Goal: Navigation & Orientation: Find specific page/section

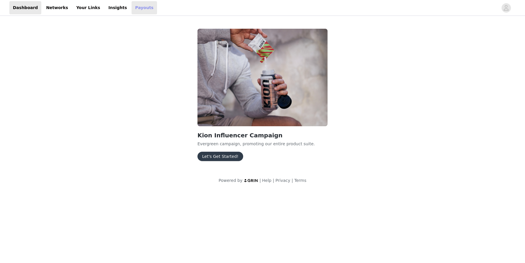
click at [131, 6] on link "Payouts" at bounding box center [143, 7] width 25 height 13
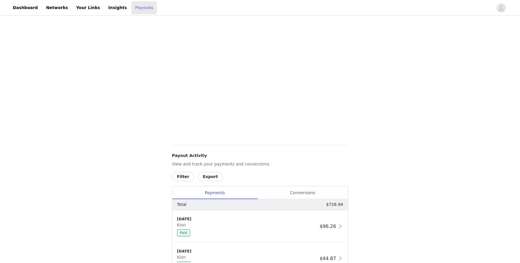
scroll to position [212, 0]
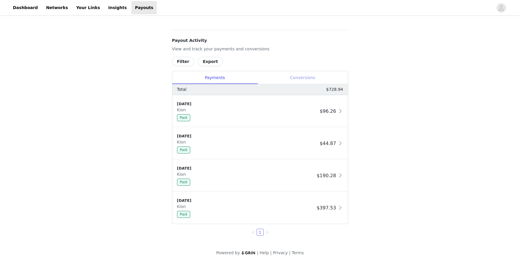
click at [306, 78] on div "Conversions" at bounding box center [303, 77] width 90 height 13
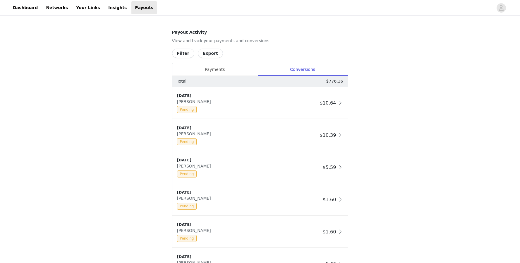
scroll to position [135, 0]
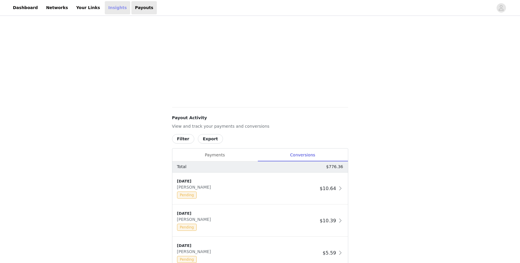
click at [105, 11] on link "Insights" at bounding box center [117, 7] width 25 height 13
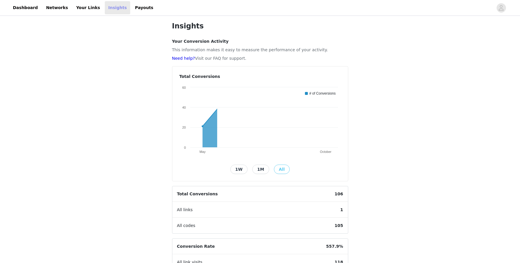
scroll to position [101, 0]
